Goal: Information Seeking & Learning: Learn about a topic

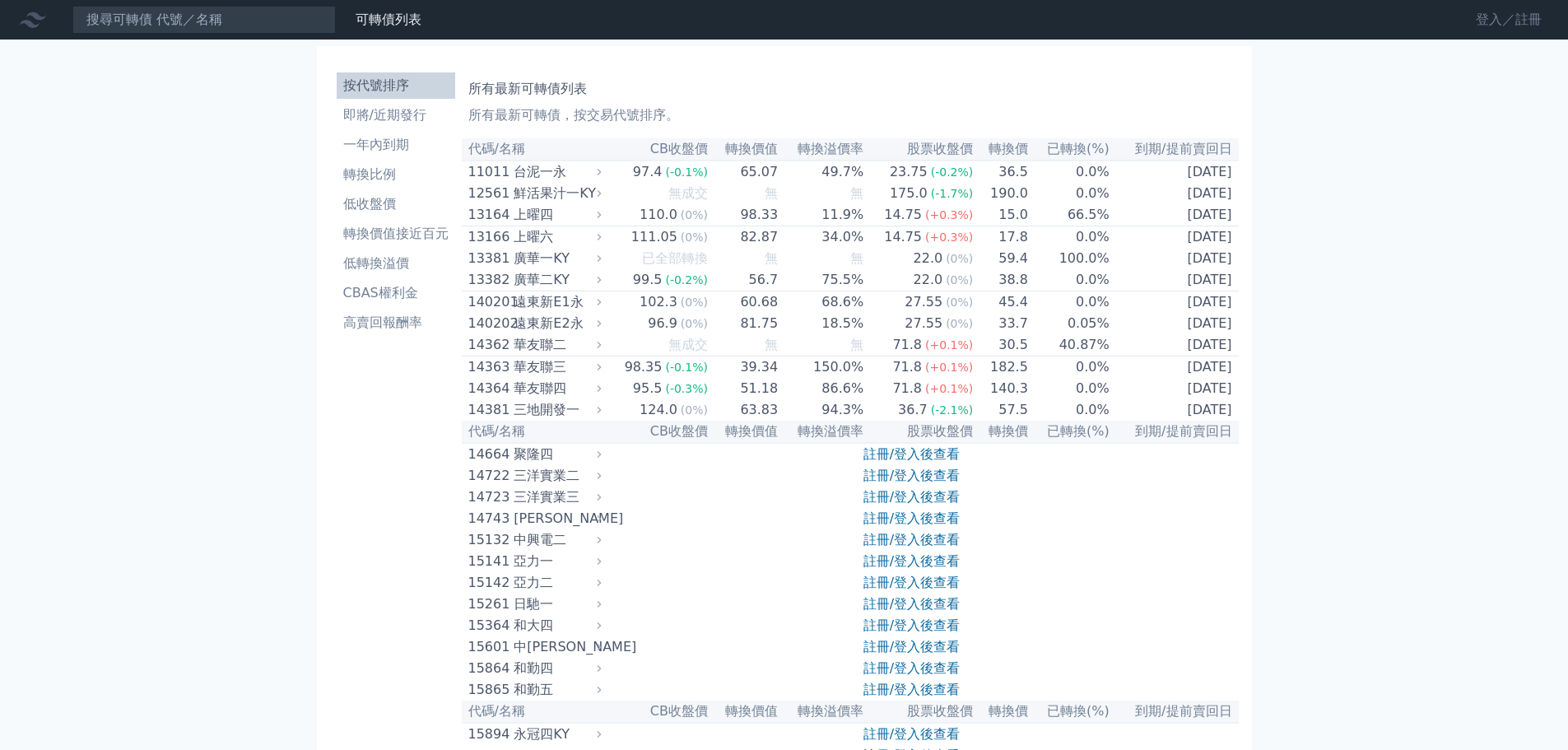
click at [1499, 12] on link "登入／註冊" at bounding box center [1509, 20] width 92 height 27
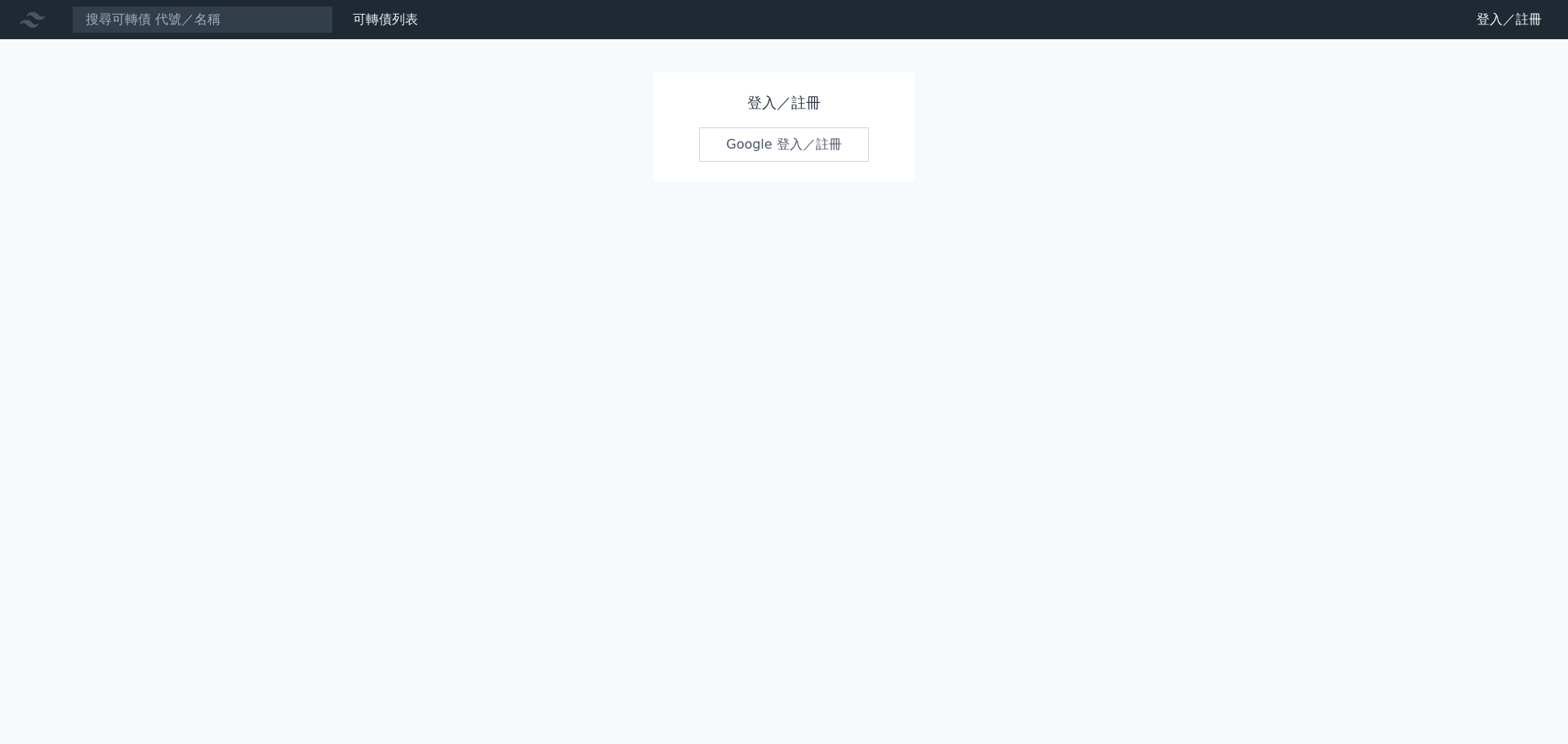
click at [820, 142] on link "Google 登入／註冊" at bounding box center [784, 144] width 170 height 34
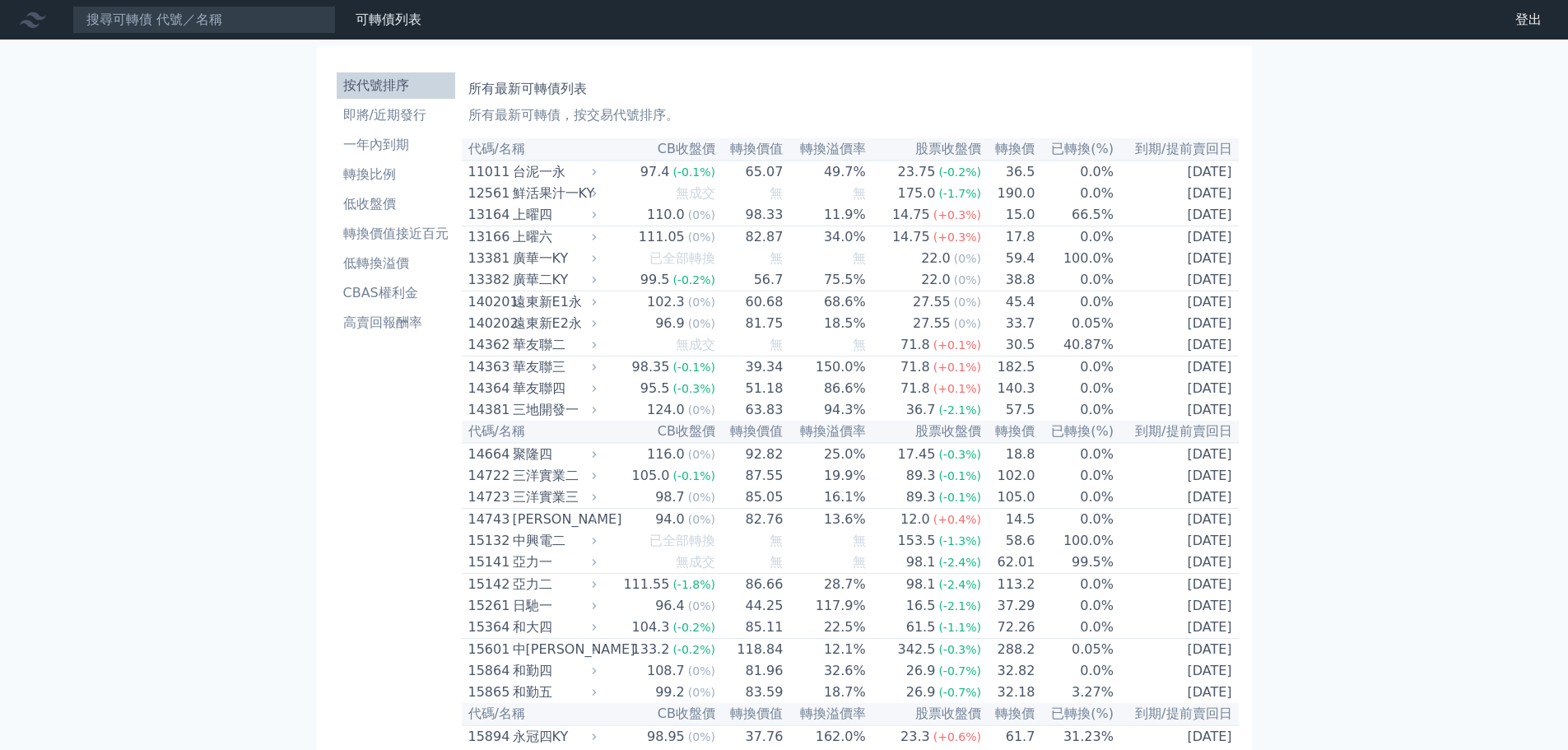
click at [388, 118] on li "即將/近期發行" at bounding box center [396, 115] width 119 height 20
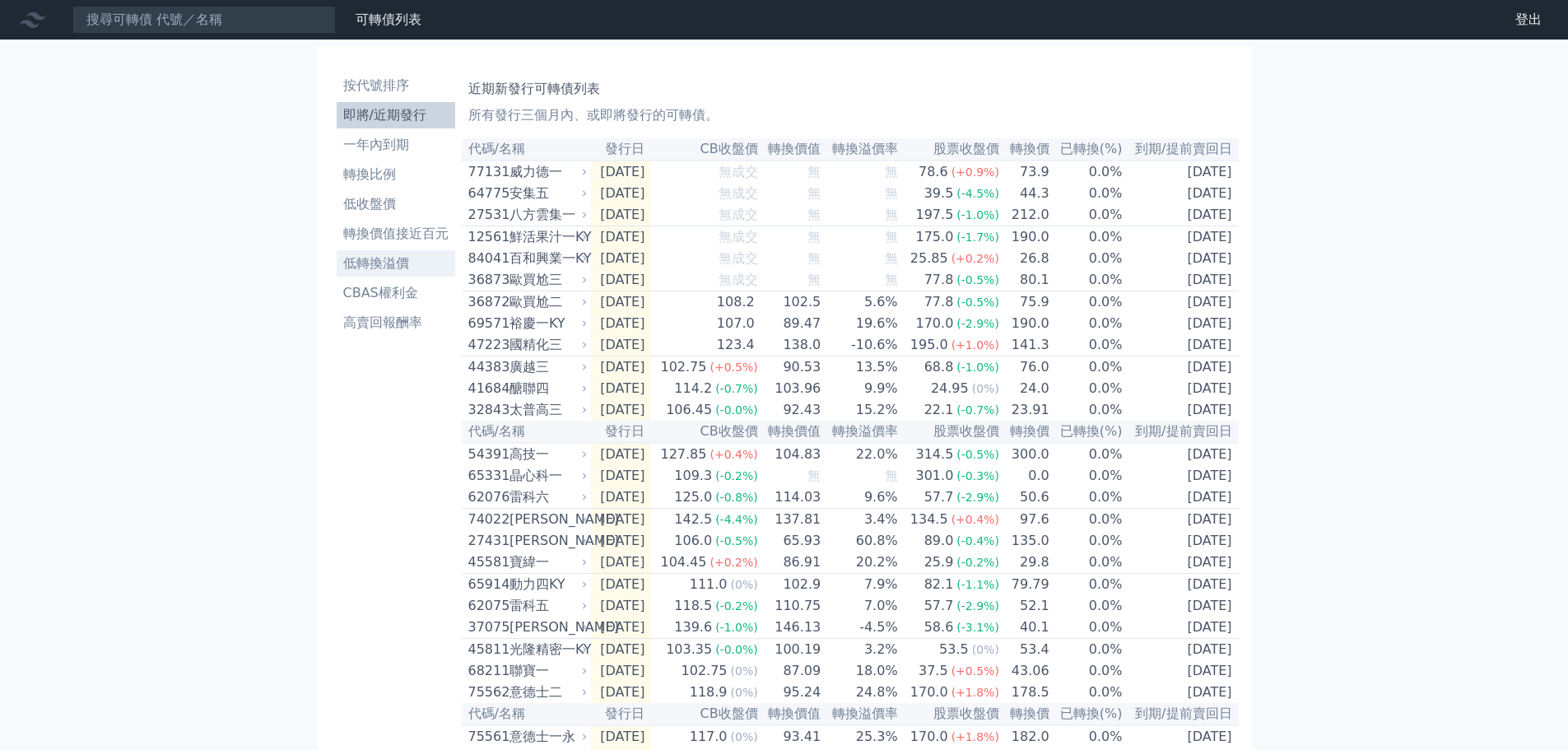
click at [372, 258] on li "低轉換溢價" at bounding box center [396, 263] width 119 height 20
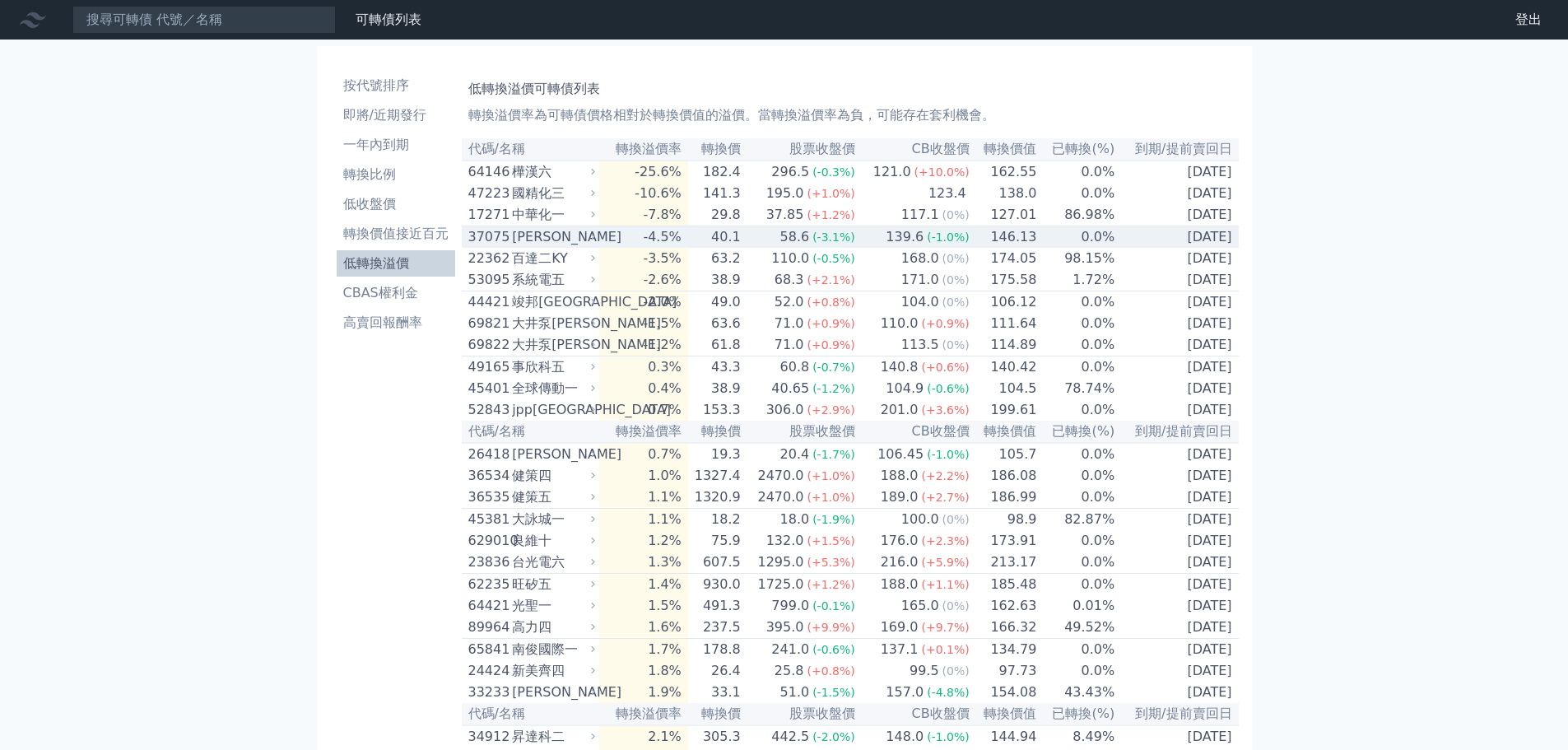
click at [814, 247] on div "58.6" at bounding box center [795, 237] width 36 height 20
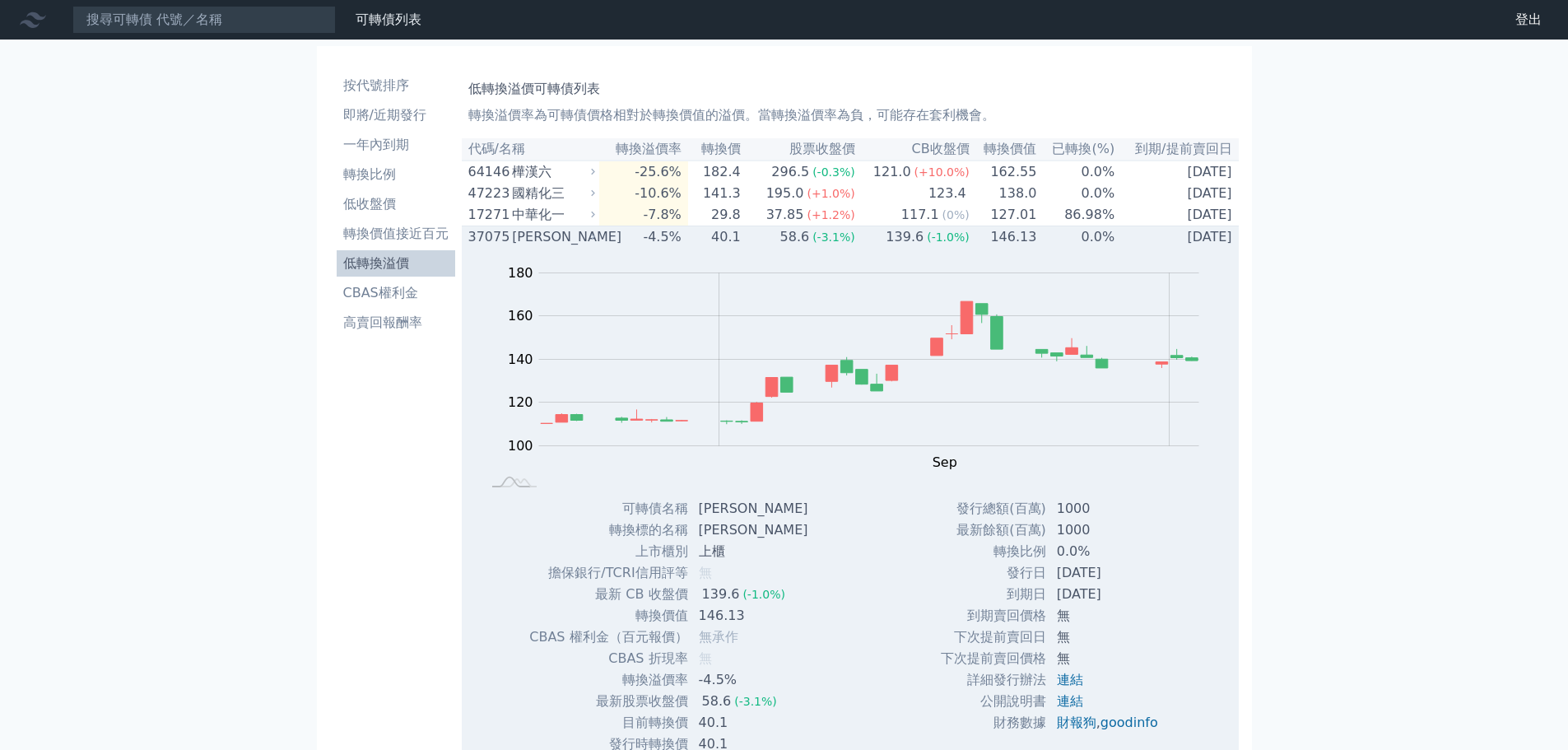
click at [814, 247] on div "58.6" at bounding box center [795, 237] width 36 height 20
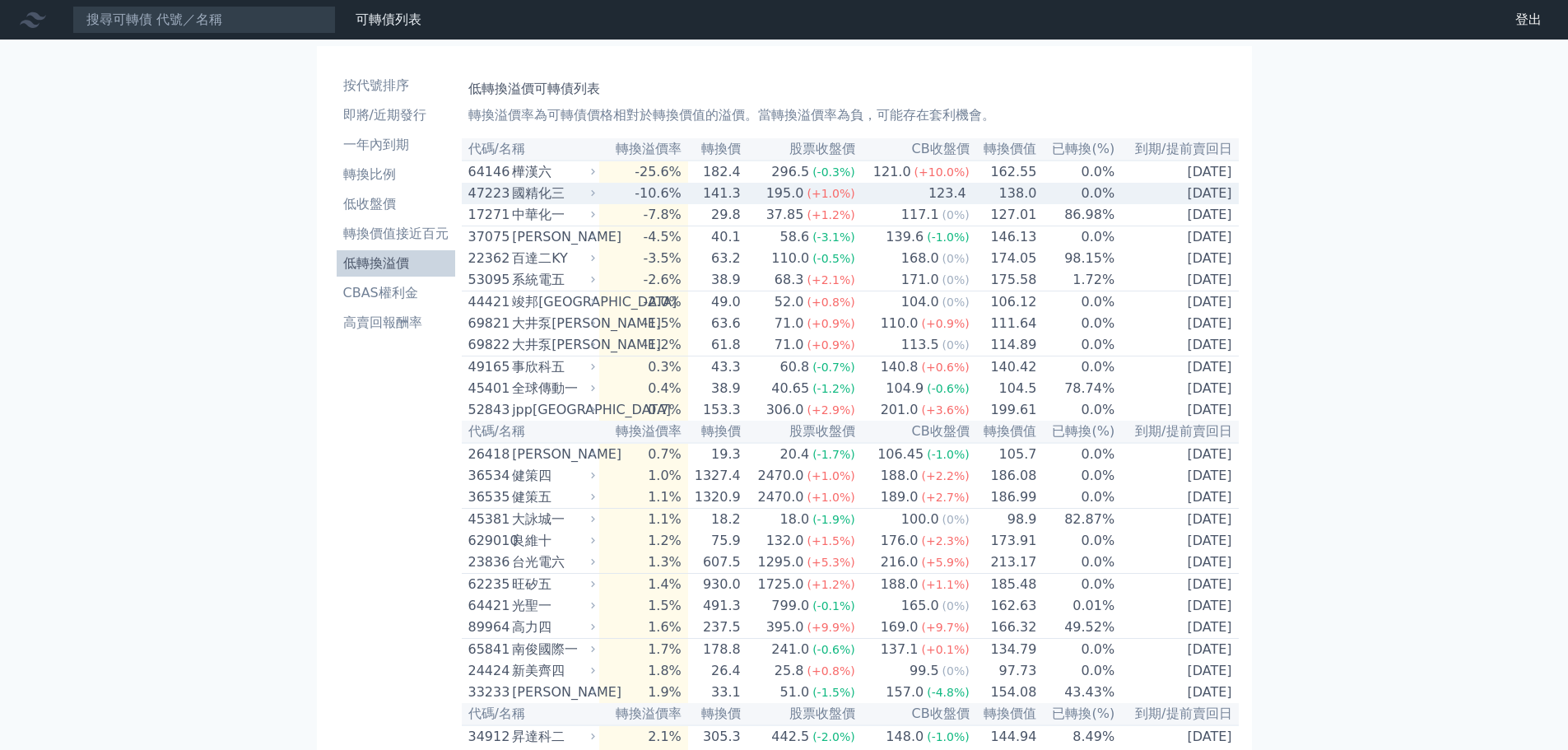
click at [647, 204] on td "-10.6%" at bounding box center [643, 193] width 88 height 21
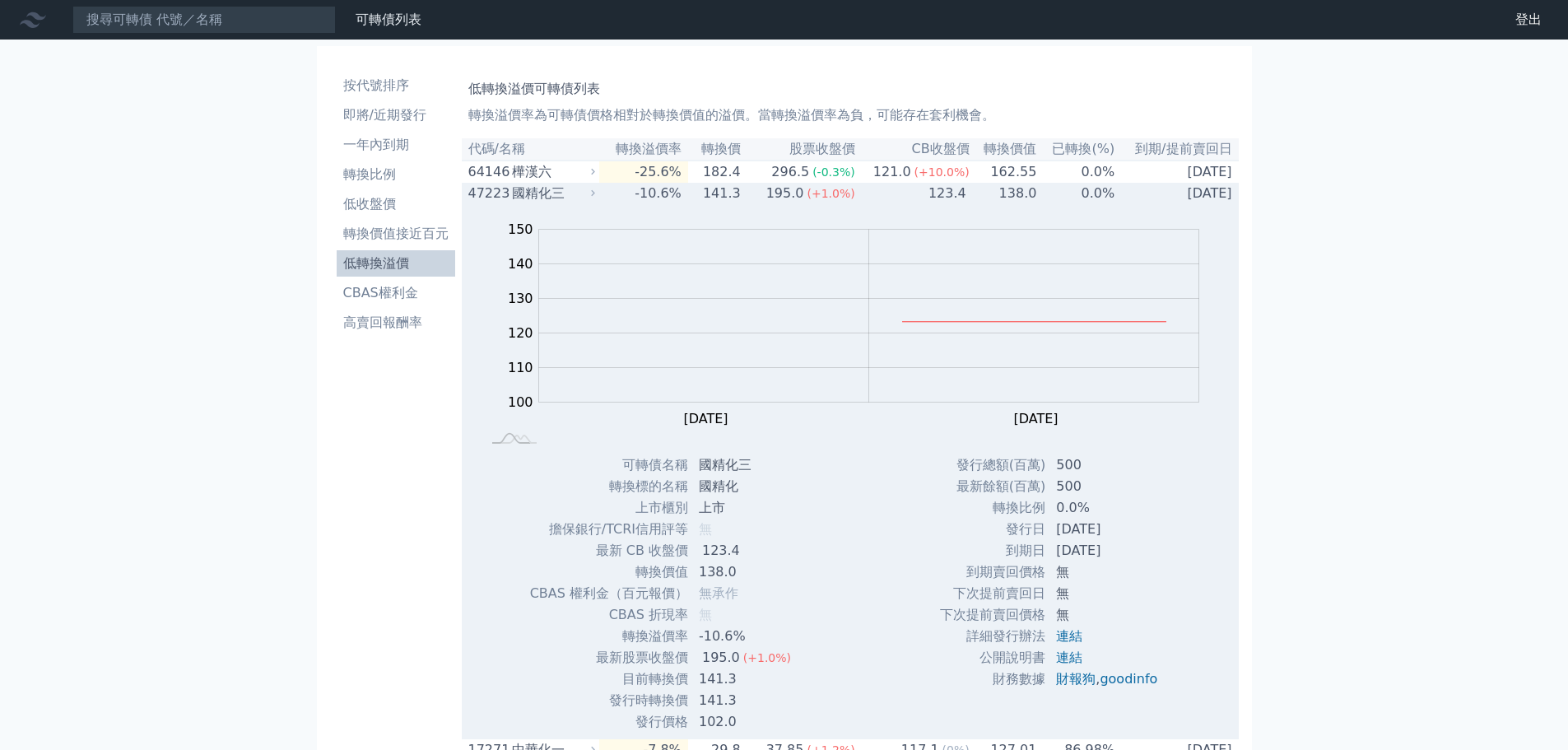
click at [647, 204] on td "-10.6%" at bounding box center [643, 193] width 88 height 21
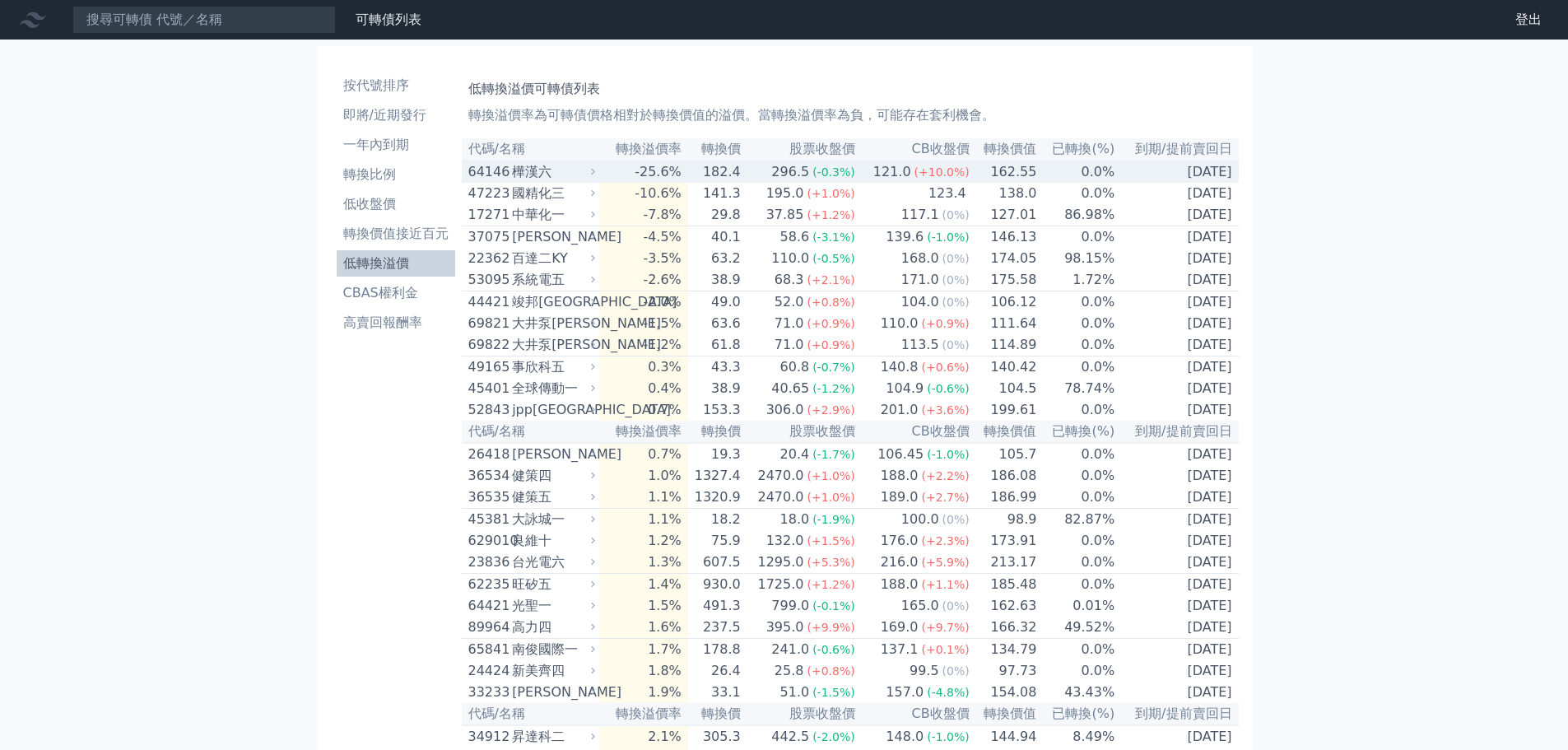
click at [642, 176] on td "-25.6%" at bounding box center [643, 171] width 88 height 22
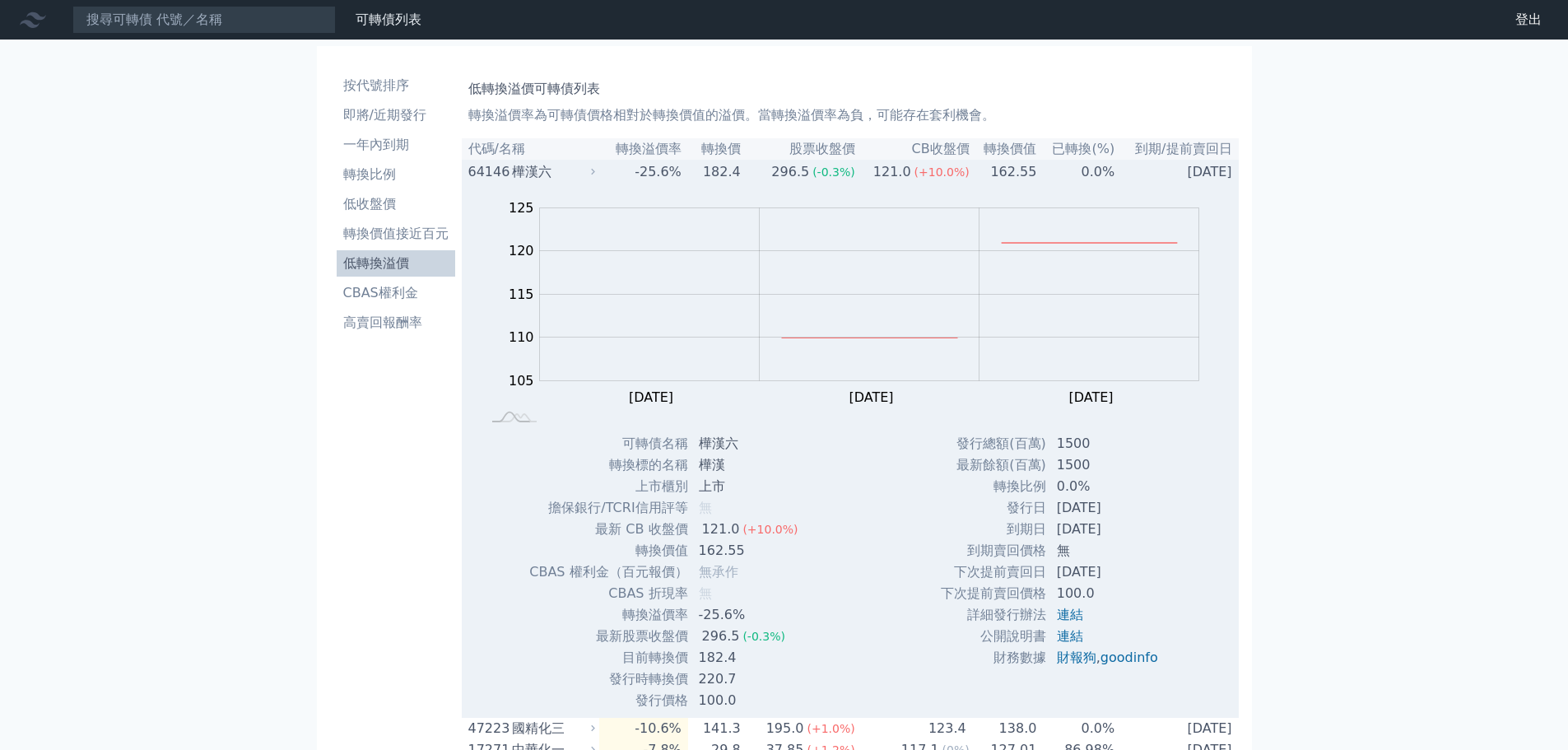
click at [642, 176] on td "-25.6%" at bounding box center [643, 171] width 88 height 22
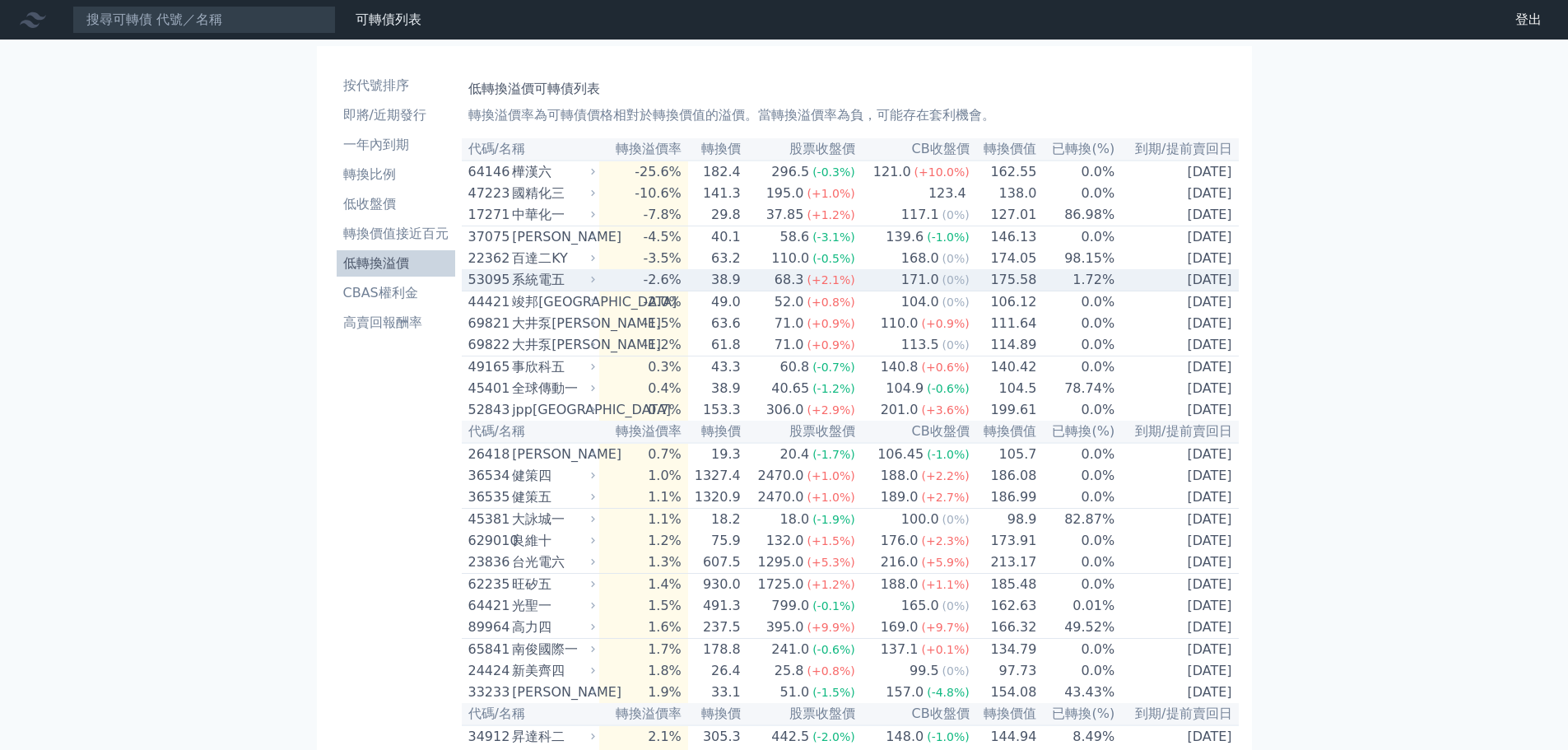
click at [634, 292] on td "-2.6%" at bounding box center [643, 280] width 88 height 22
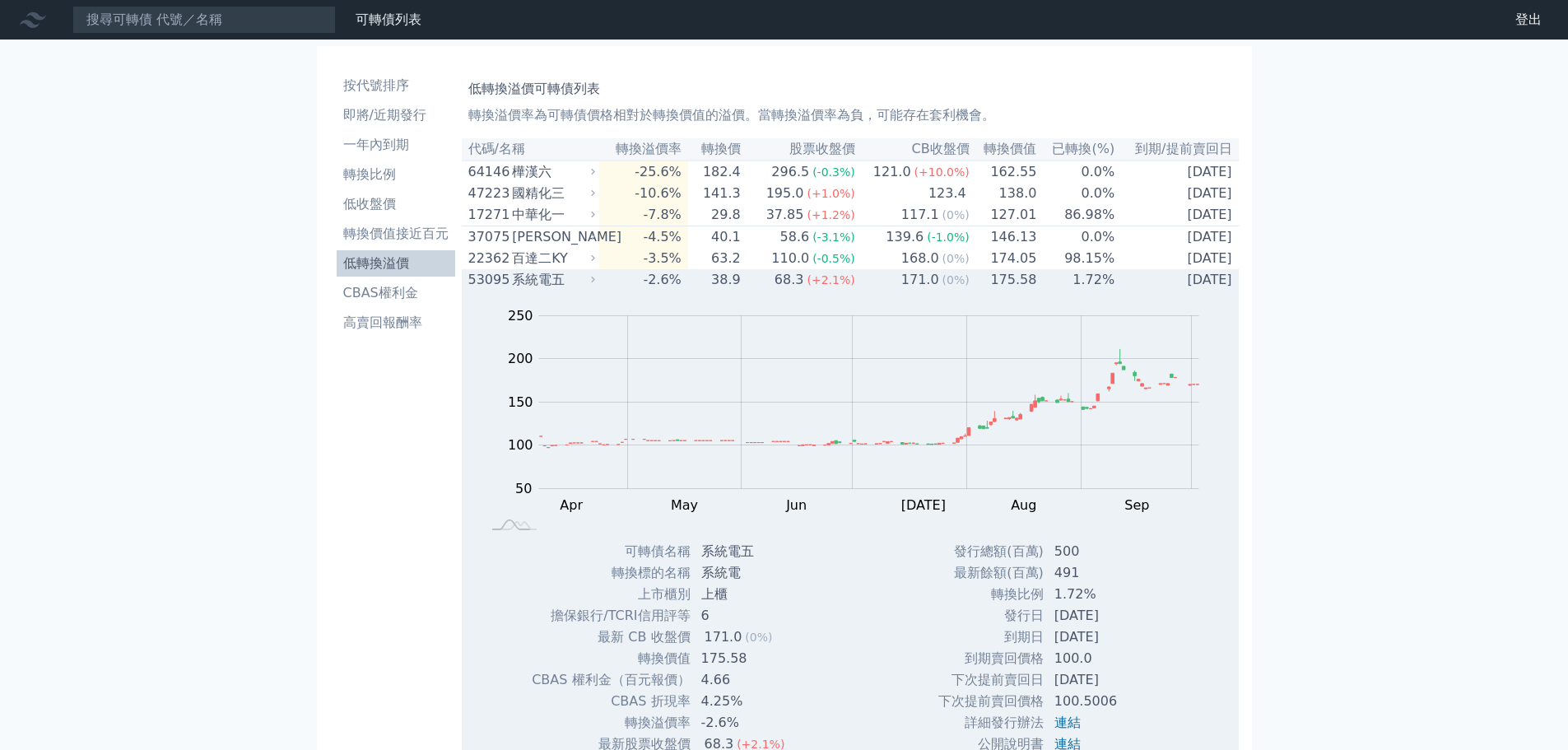
click at [634, 291] on td "-2.6%" at bounding box center [643, 280] width 88 height 21
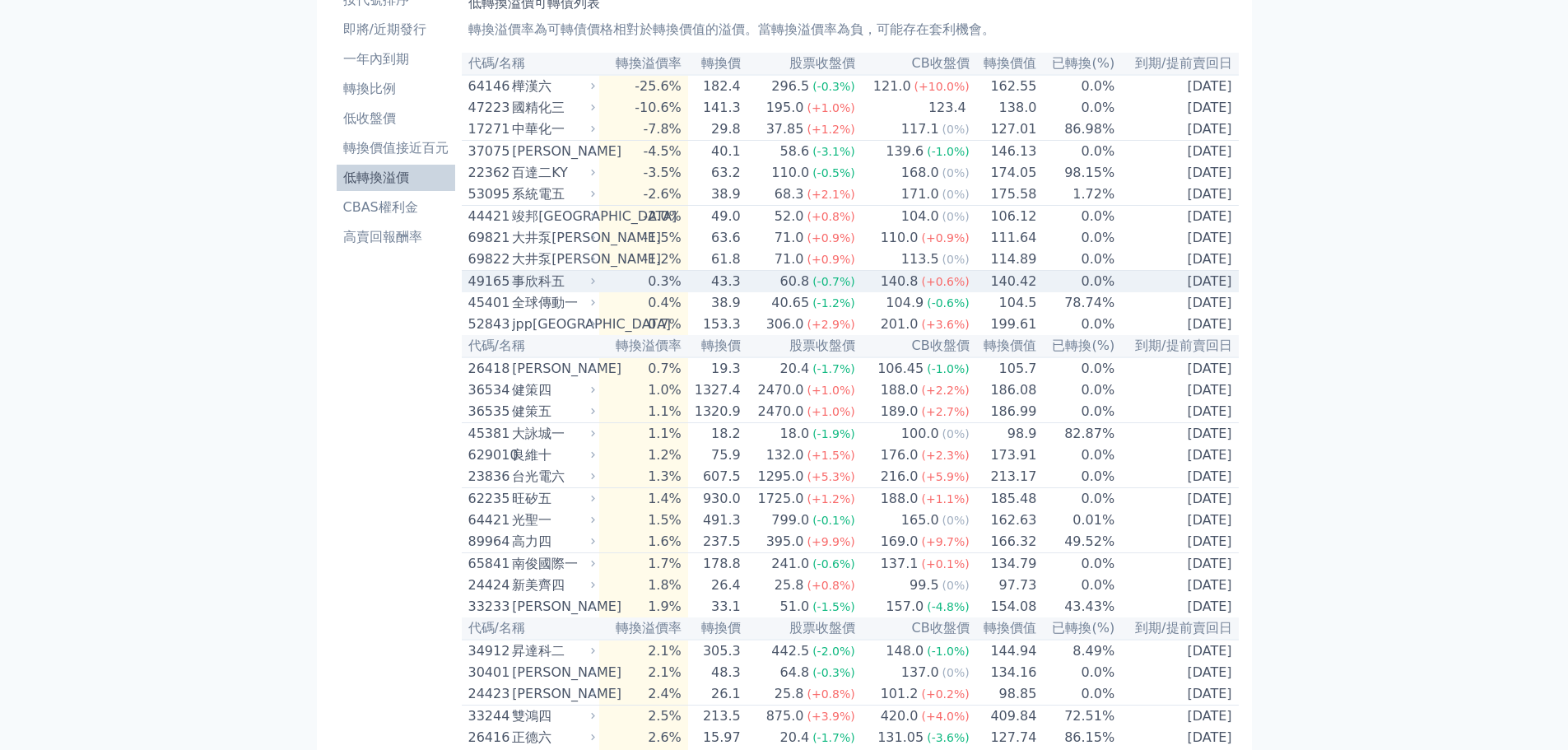
scroll to position [165, 0]
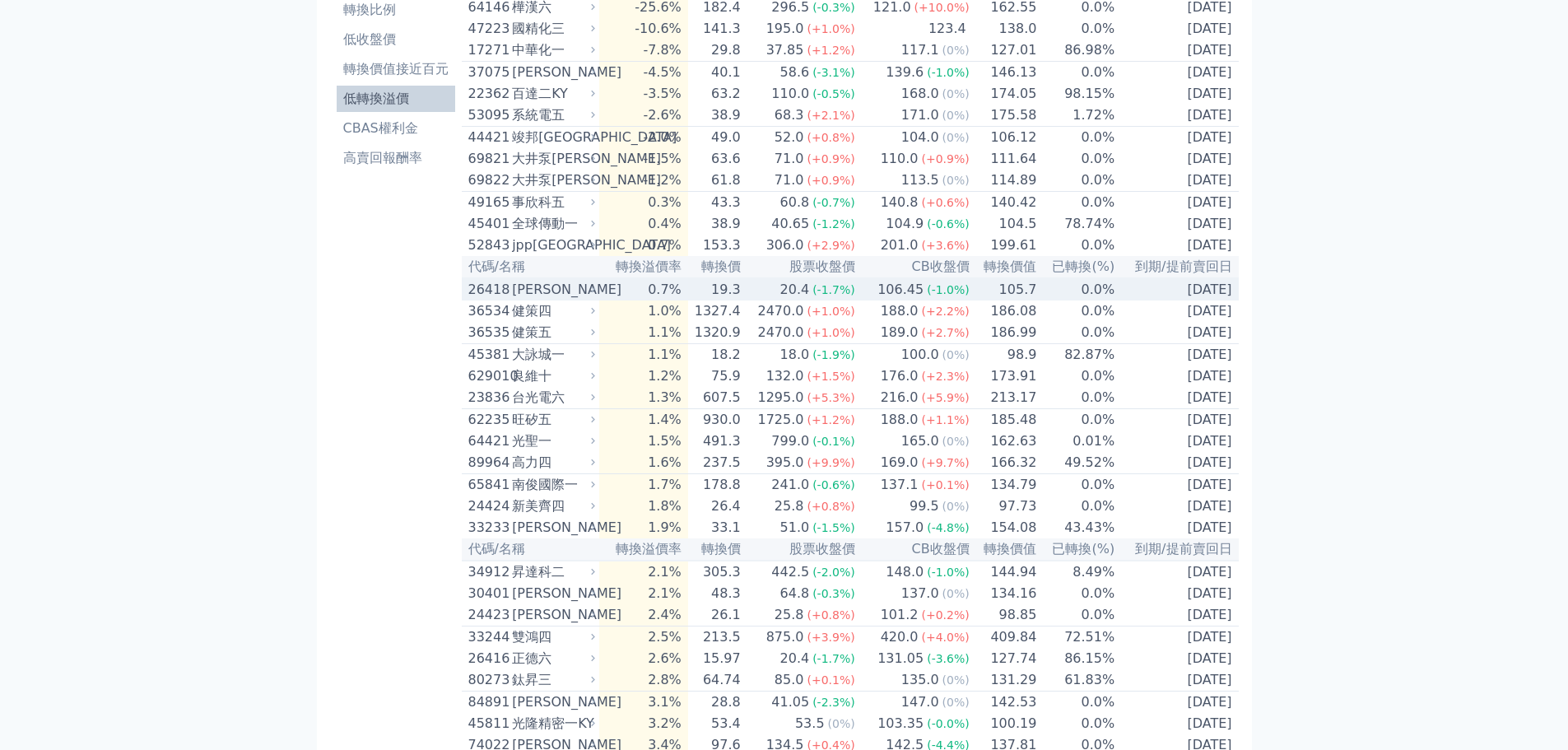
click at [664, 301] on td "0.7%" at bounding box center [643, 289] width 88 height 22
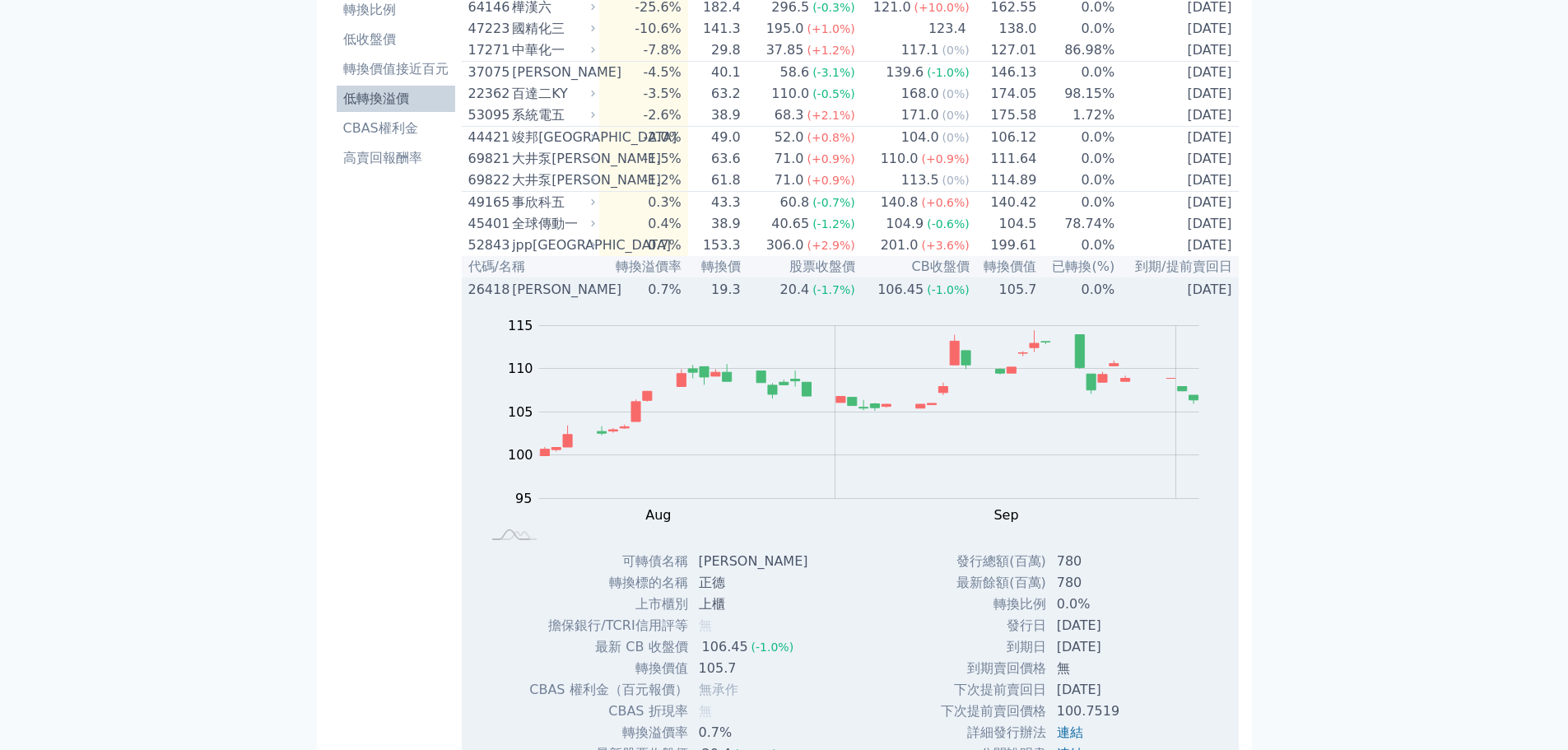
click at [664, 301] on td "0.7%" at bounding box center [643, 289] width 88 height 22
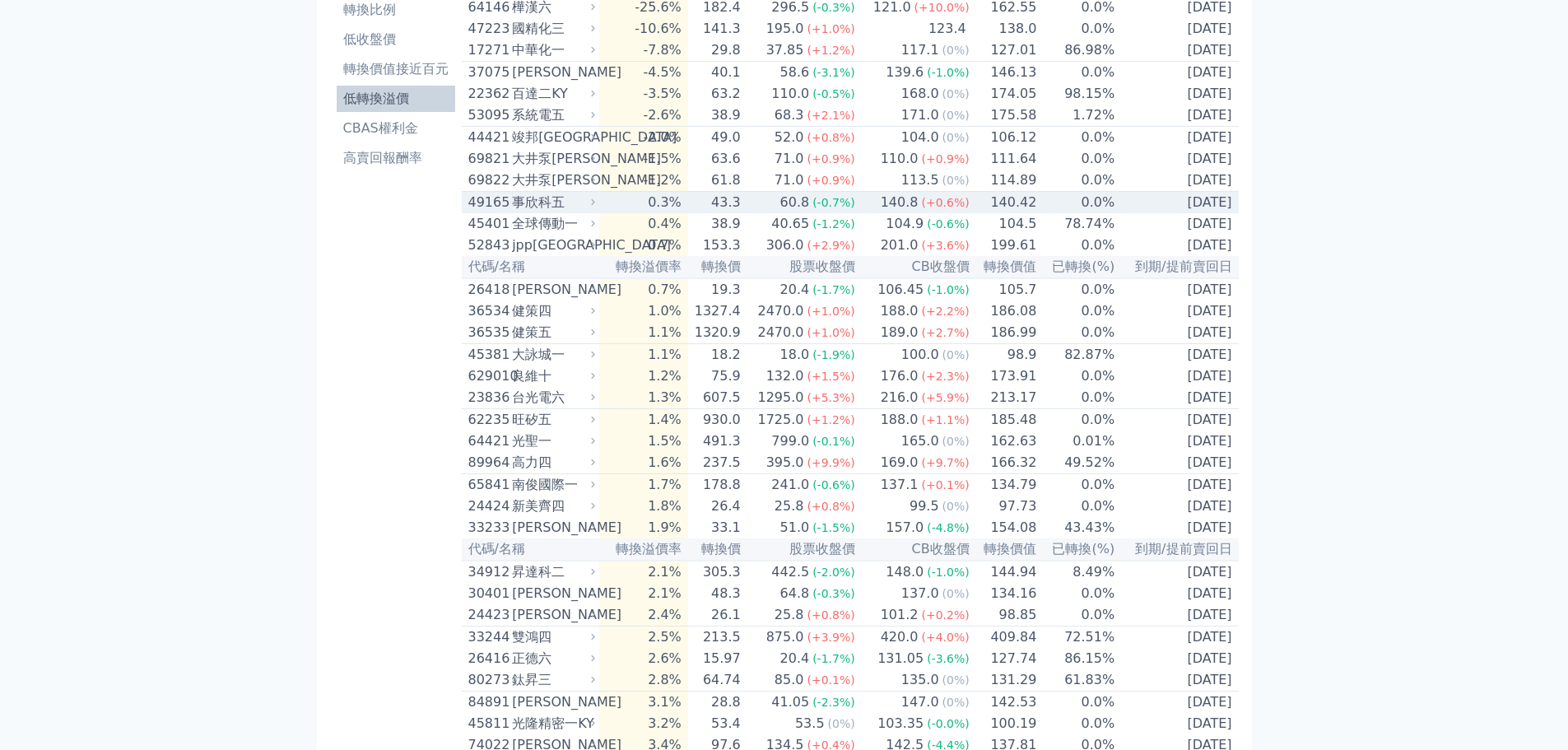
scroll to position [0, 0]
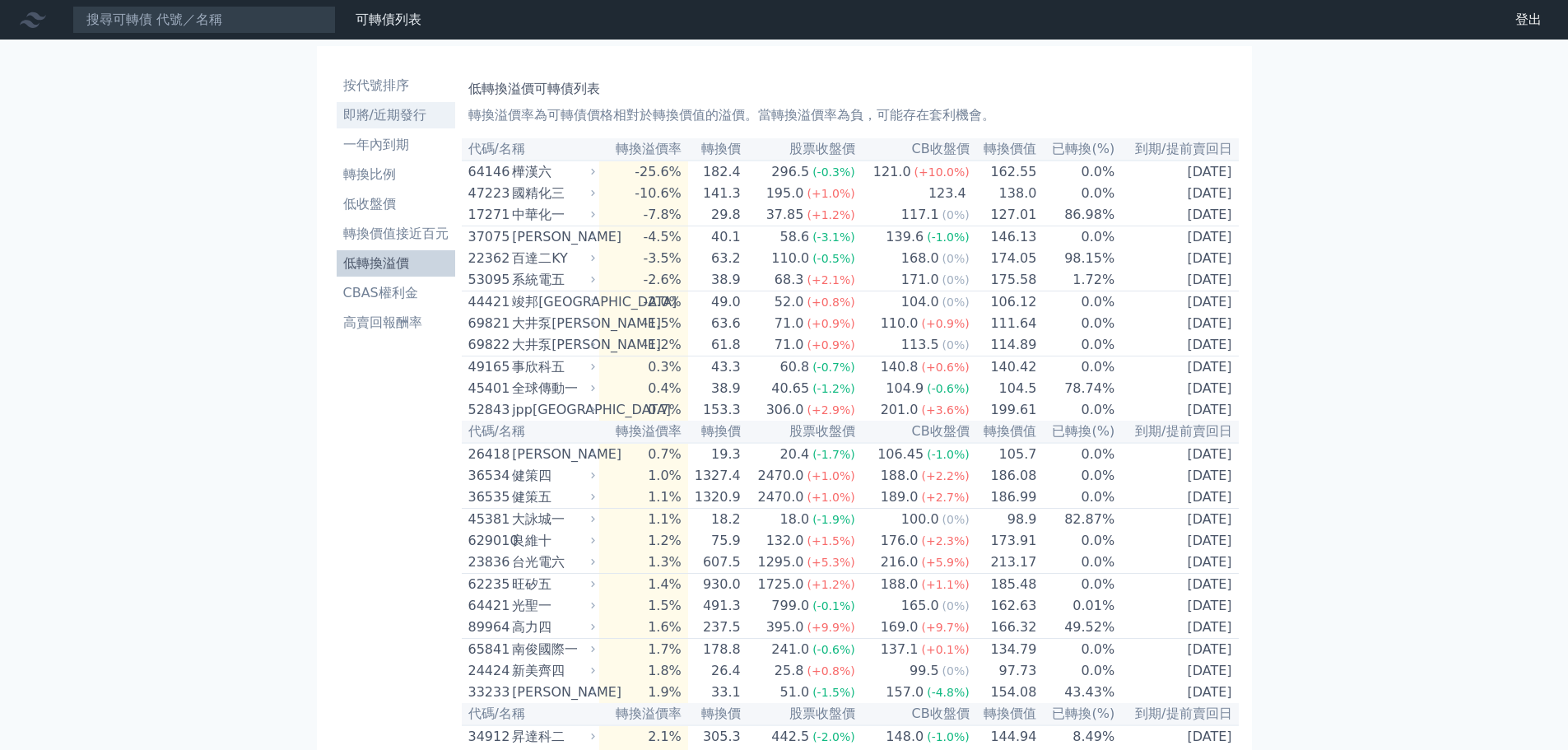
click at [413, 116] on li "即將/近期發行" at bounding box center [396, 115] width 119 height 20
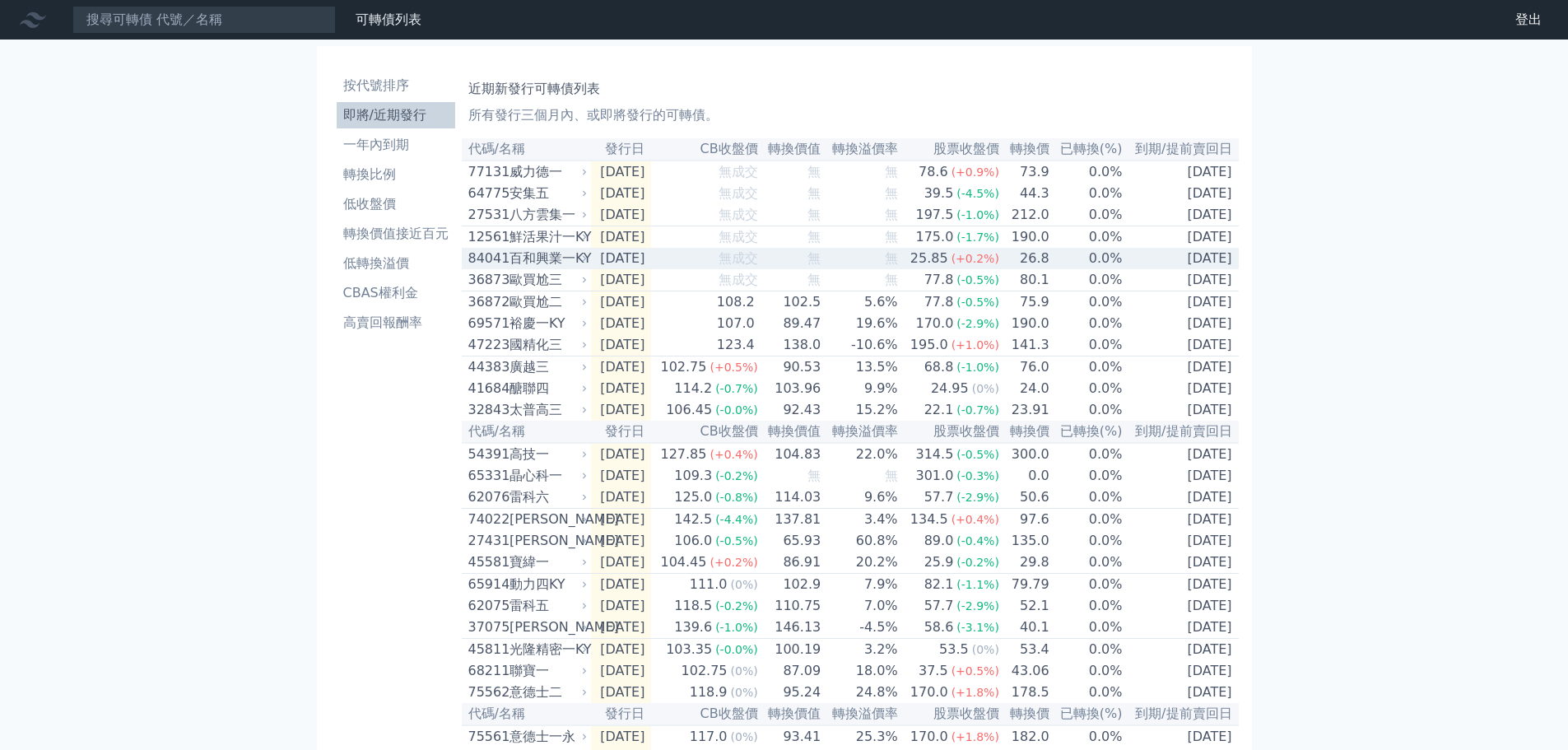
click at [573, 269] on div "百和興業一KY" at bounding box center [547, 258] width 75 height 20
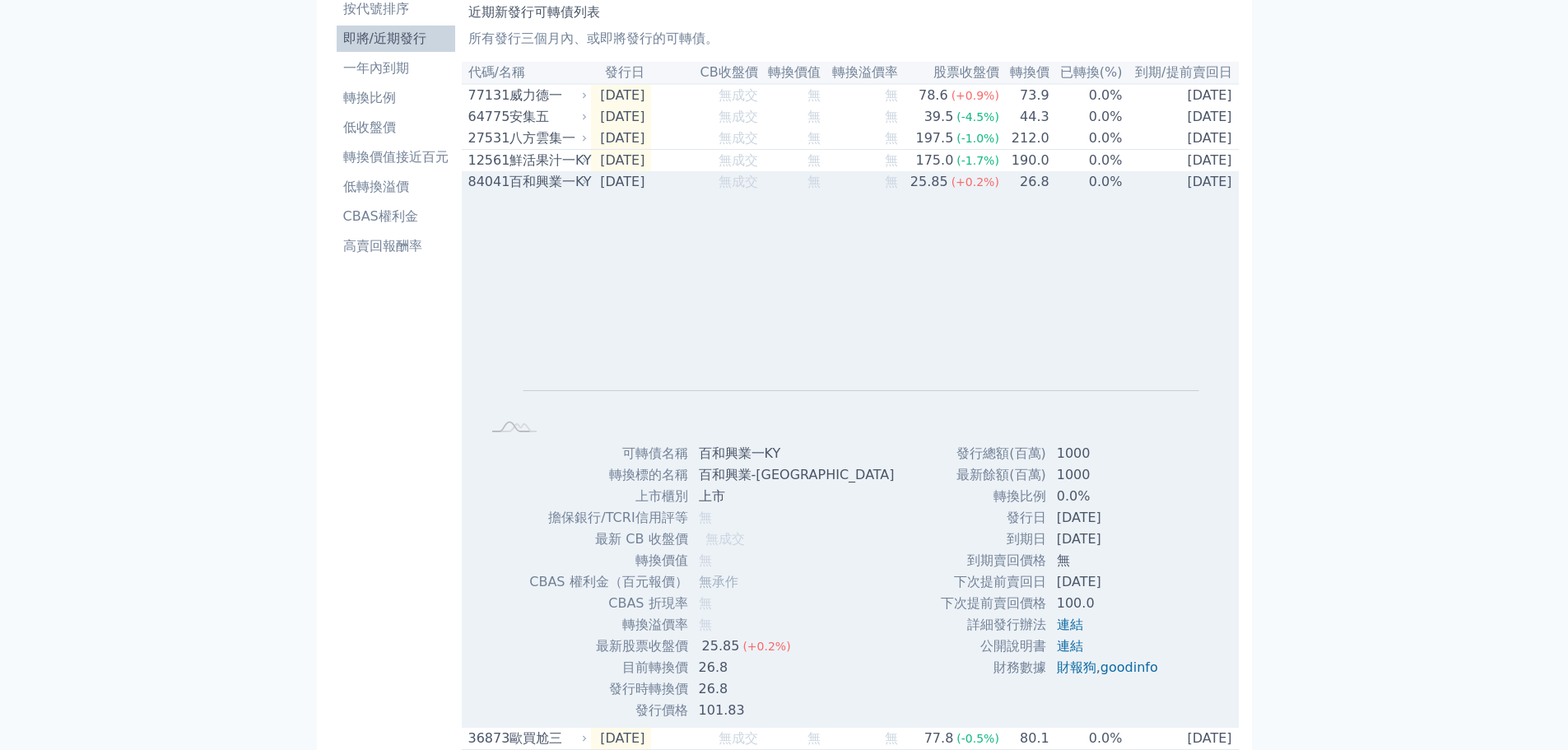
scroll to position [165, 0]
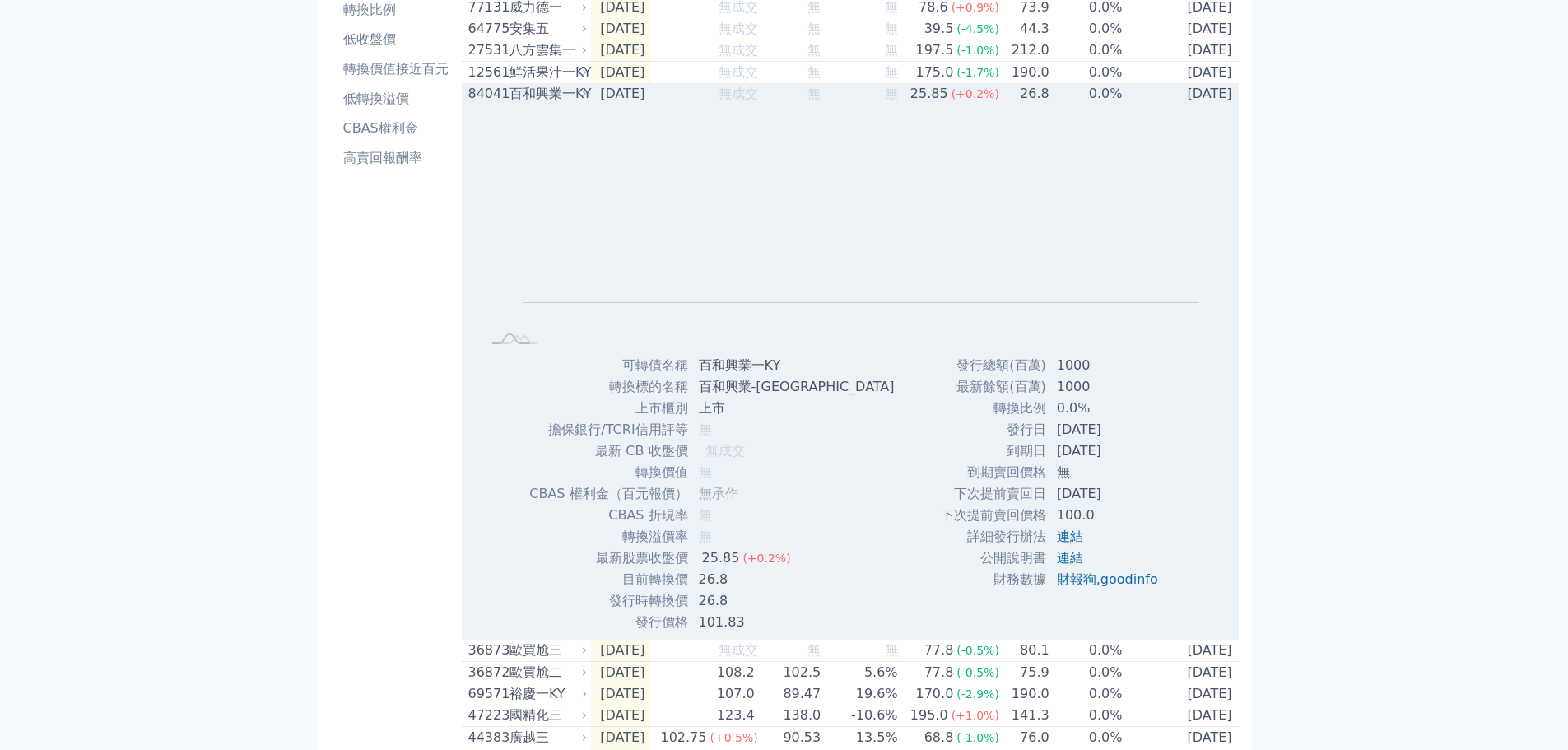
click at [550, 94] on div "百和興業一KY" at bounding box center [547, 94] width 75 height 20
